Goal: Transaction & Acquisition: Purchase product/service

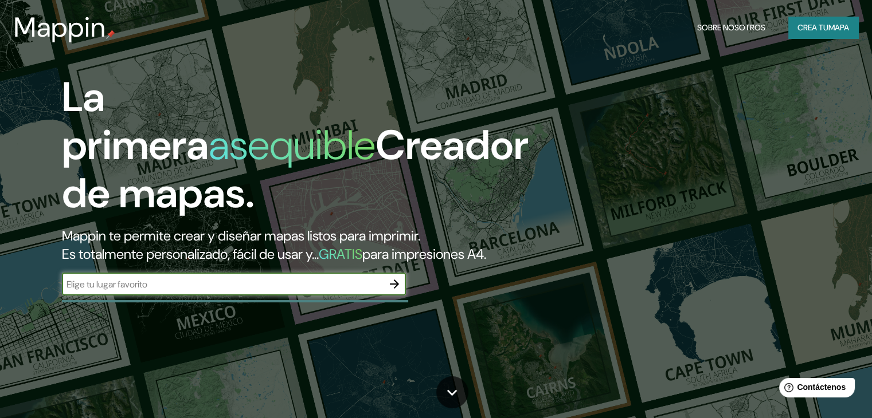
click at [176, 291] on input "text" at bounding box center [222, 284] width 321 height 13
type input "[GEOGRAPHIC_DATA]"
click at [392, 291] on icon "button" at bounding box center [395, 284] width 14 height 14
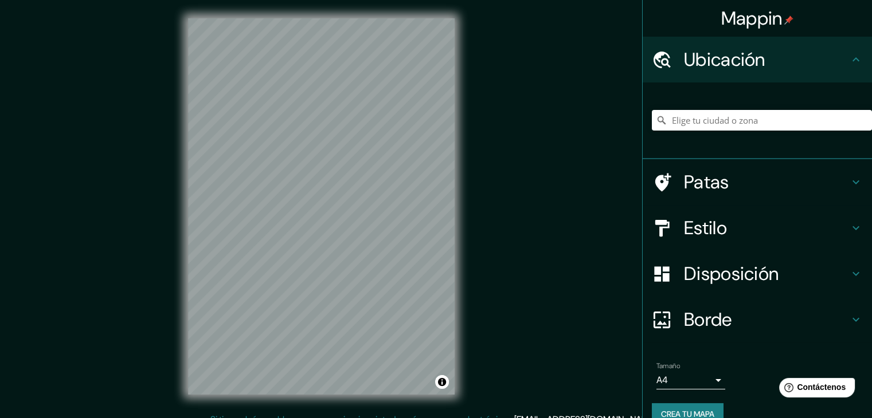
click at [732, 239] on div "Estilo" at bounding box center [757, 228] width 229 height 46
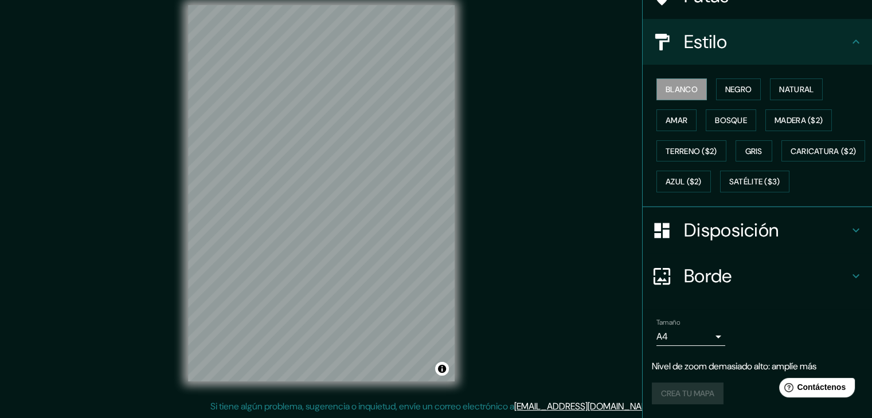
scroll to position [139, 0]
click at [689, 326] on div "Tamaño A4 single" at bounding box center [690, 333] width 69 height 28
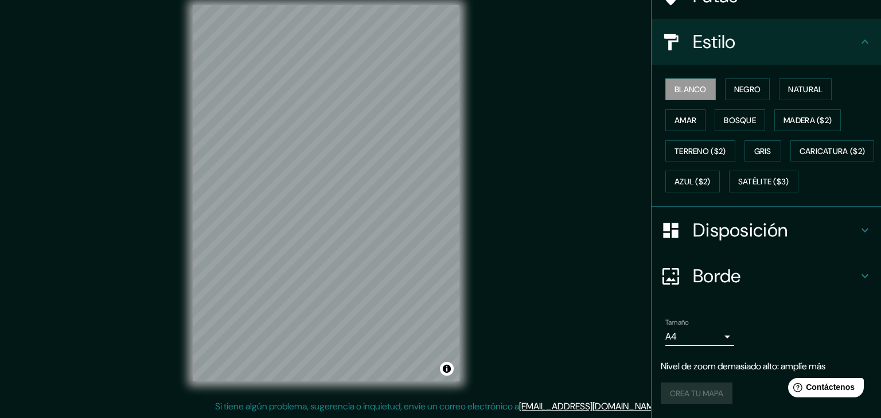
click at [697, 335] on body "Mappin Ubicación Patas Estilo Blanco Negro Natural [PERSON_NAME] ($2) Terreno (…" at bounding box center [440, 196] width 881 height 418
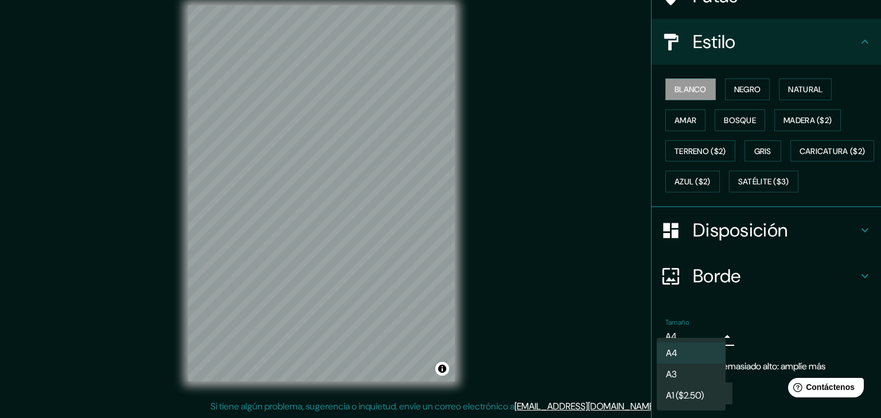
click at [774, 302] on div at bounding box center [440, 209] width 881 height 418
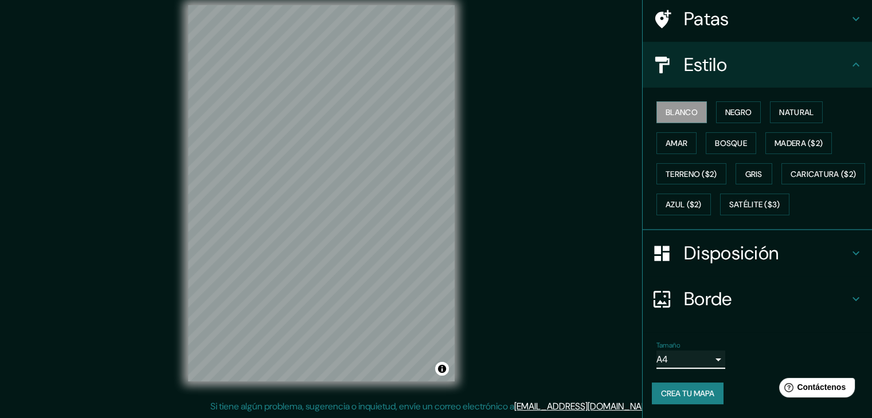
scroll to position [116, 0]
